Goal: Task Accomplishment & Management: Use online tool/utility

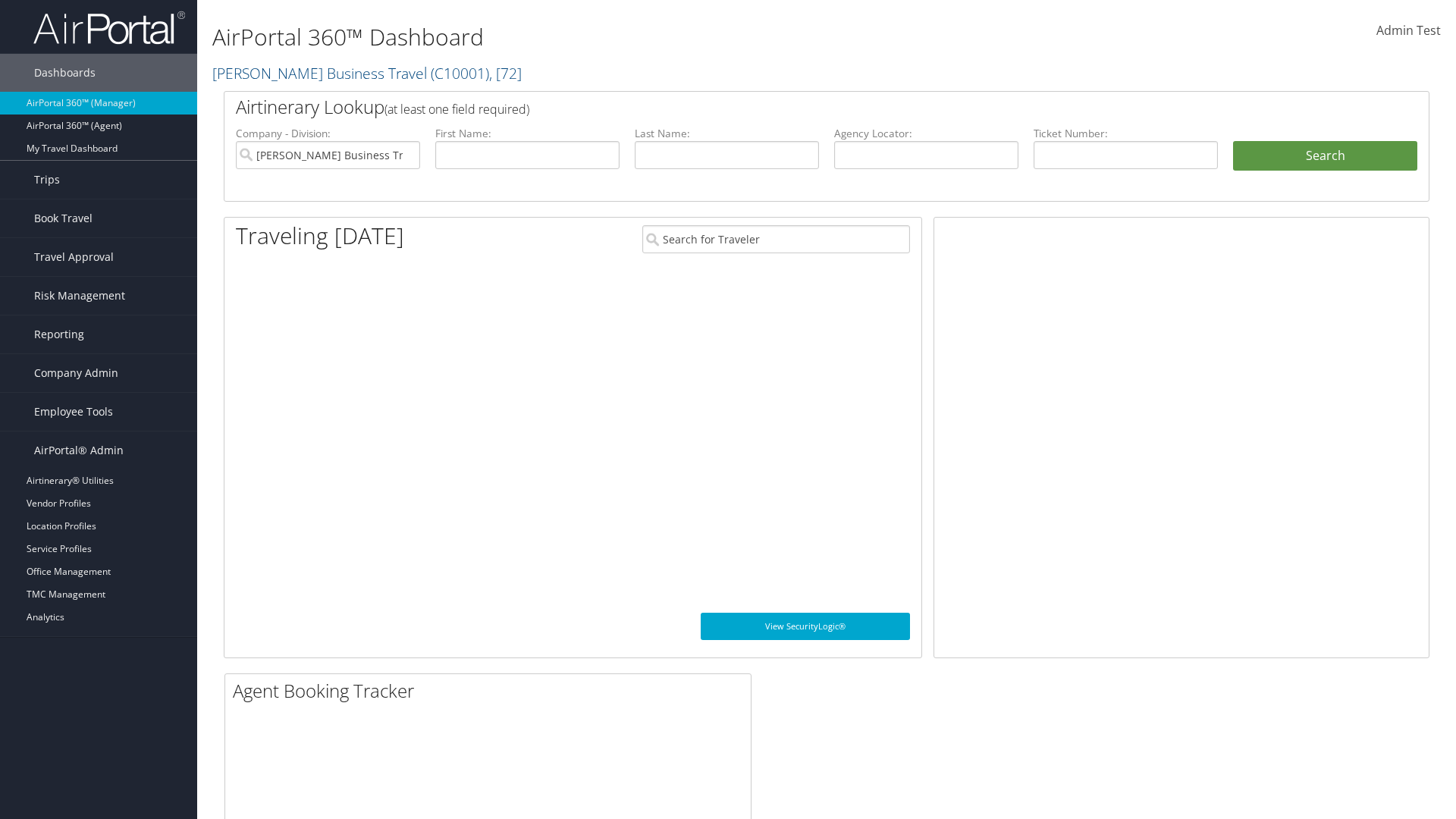
click at [99, 732] on link "Queue Manager" at bounding box center [99, 731] width 197 height 23
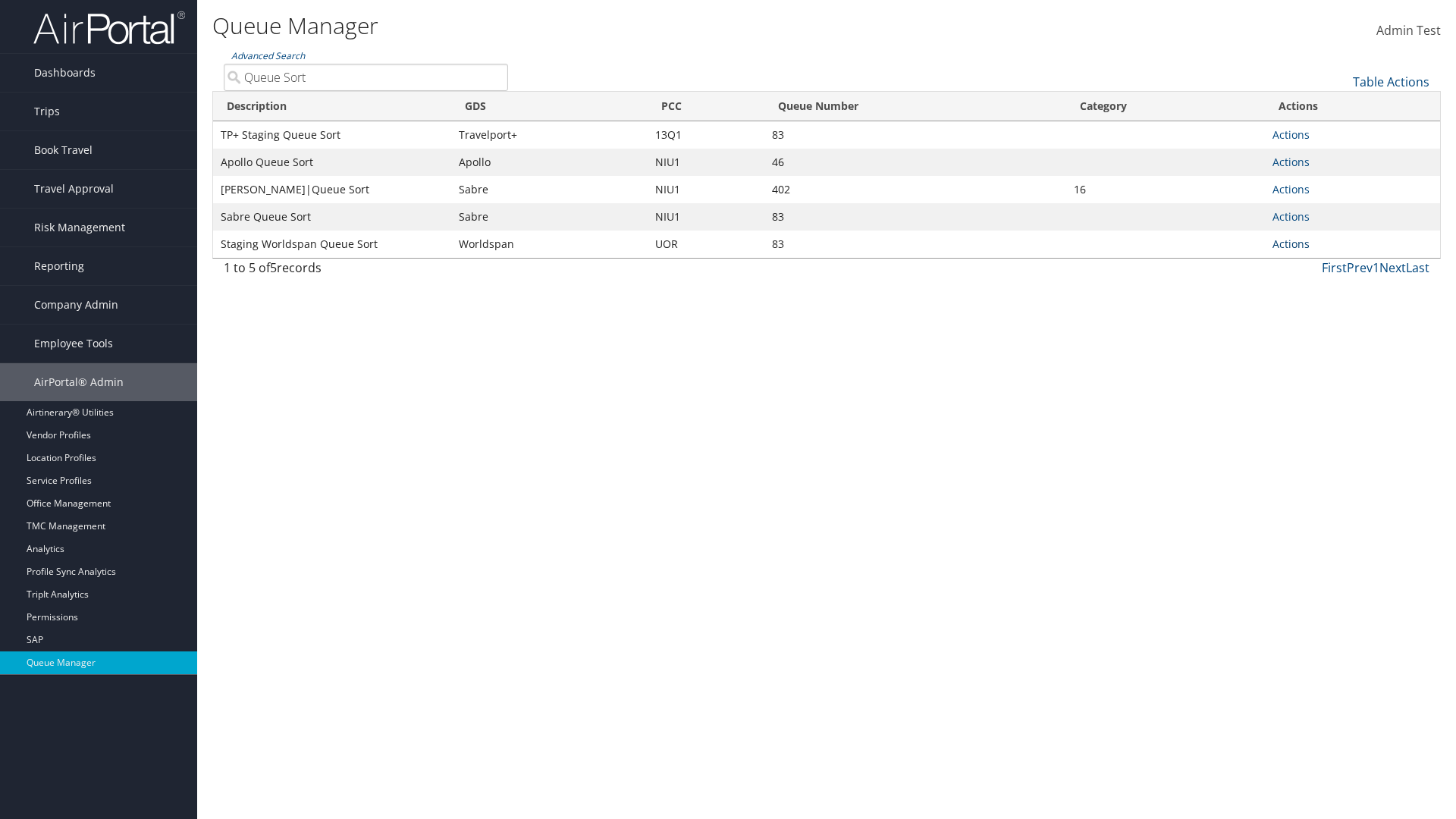
type input "Queue Sort"
click at [1291, 244] on link "Actions" at bounding box center [1290, 244] width 37 height 14
click at [0, 0] on link "Edit Queue" at bounding box center [0, 0] width 0 height 0
select select "9"
